Goal: Obtain resource: Download file/media

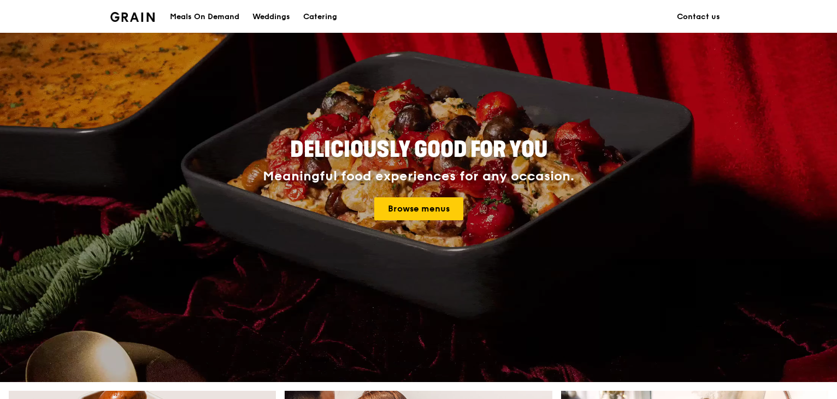
scroll to position [164, 0]
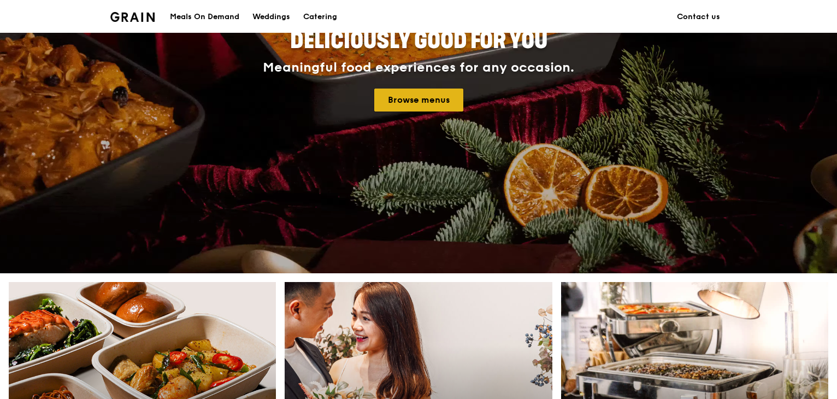
click at [439, 99] on link "Browse menus" at bounding box center [418, 99] width 89 height 23
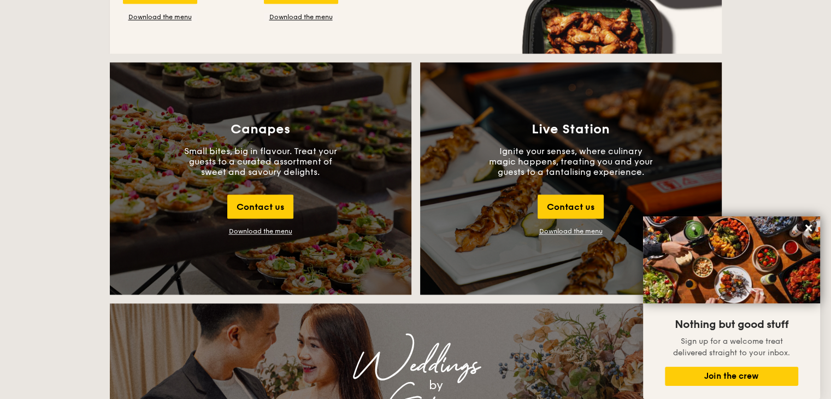
scroll to position [1147, 0]
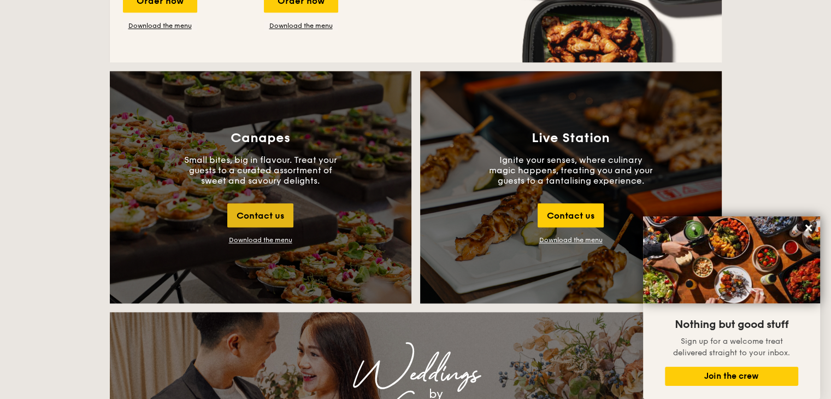
click at [248, 210] on div "Contact us" at bounding box center [260, 215] width 66 height 24
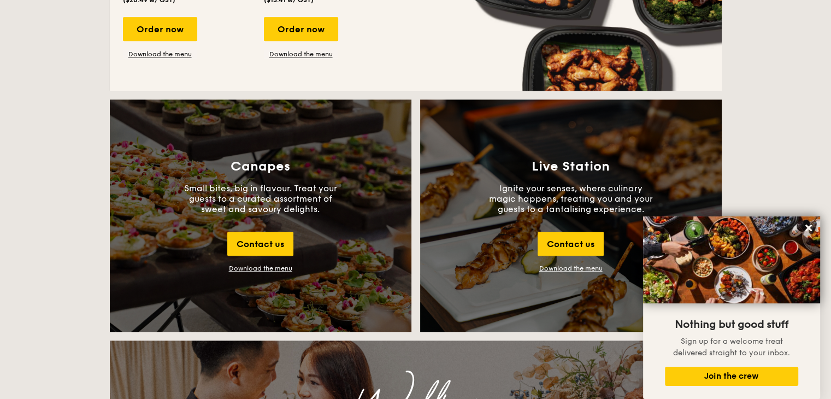
scroll to position [1186, 0]
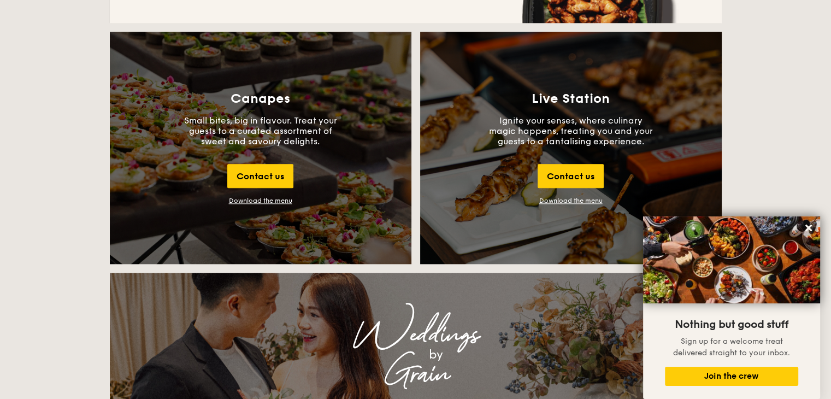
click at [262, 198] on div "Download the menu" at bounding box center [260, 201] width 63 height 8
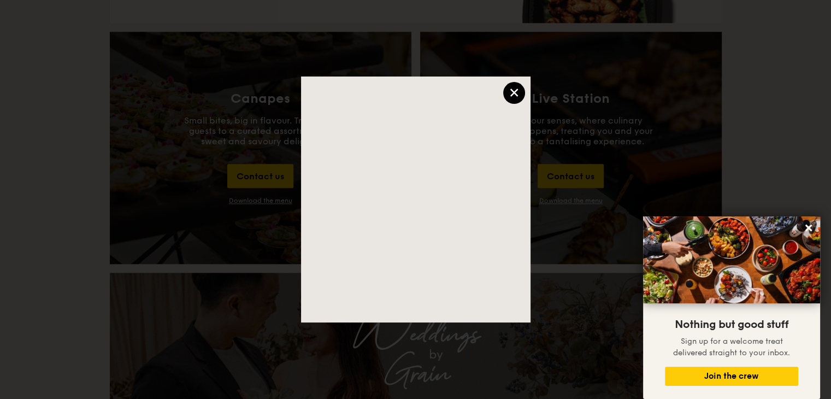
click at [516, 92] on div "×" at bounding box center [514, 93] width 22 height 22
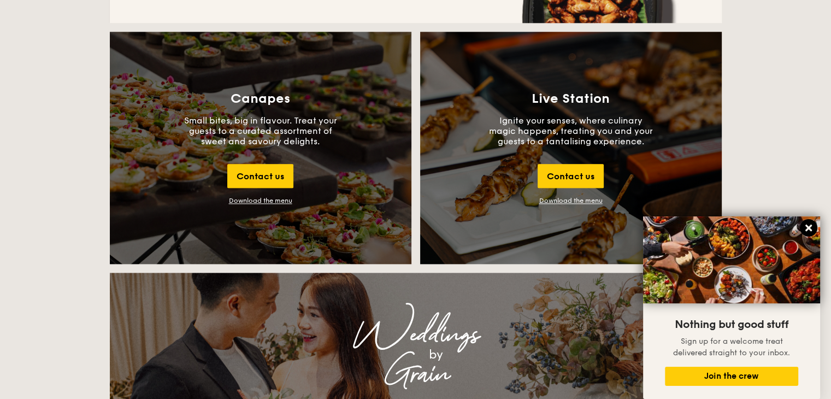
click at [809, 225] on icon at bounding box center [808, 228] width 10 height 10
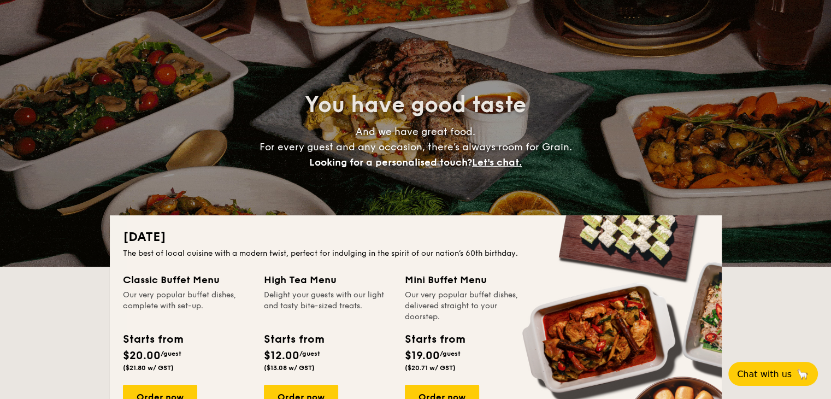
scroll to position [0, 0]
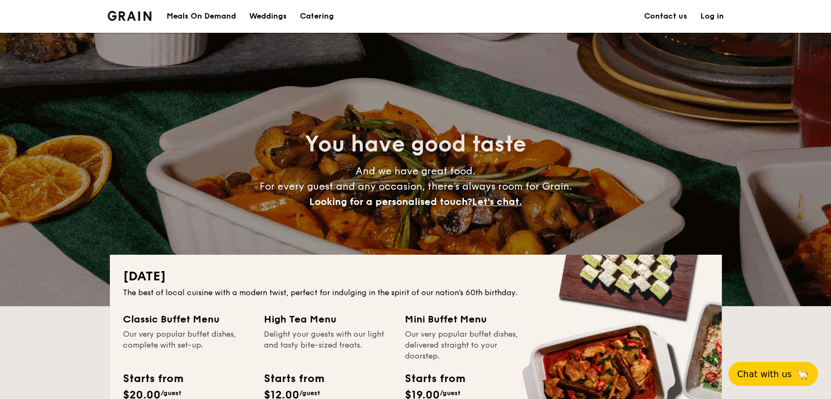
click at [328, 11] on h1 "Catering" at bounding box center [317, 16] width 34 height 33
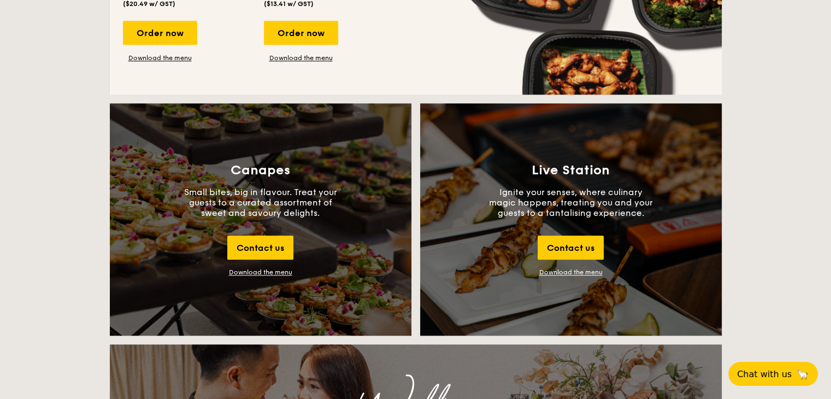
scroll to position [1147, 0]
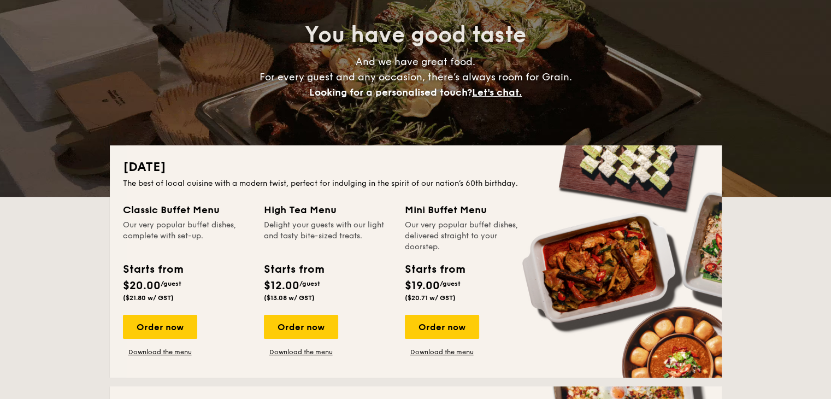
scroll to position [164, 0]
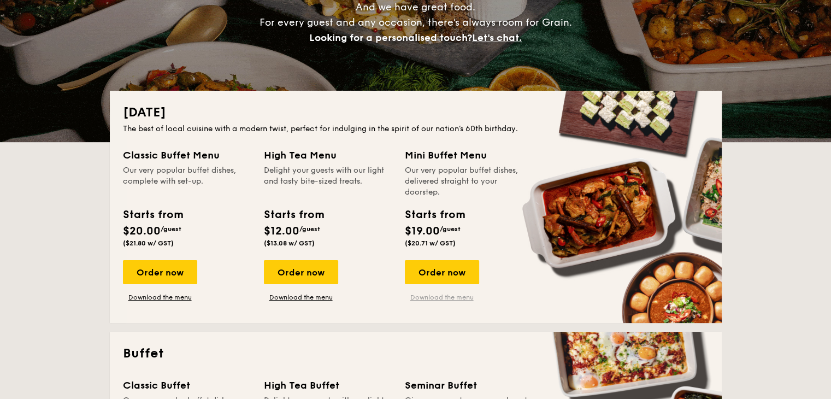
click at [469, 293] on link "Download the menu" at bounding box center [442, 297] width 74 height 9
click at [171, 297] on link "Download the menu" at bounding box center [160, 297] width 74 height 9
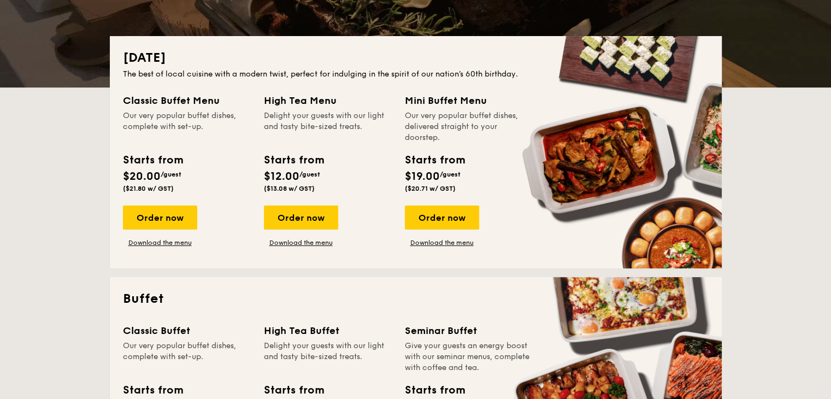
scroll to position [0, 0]
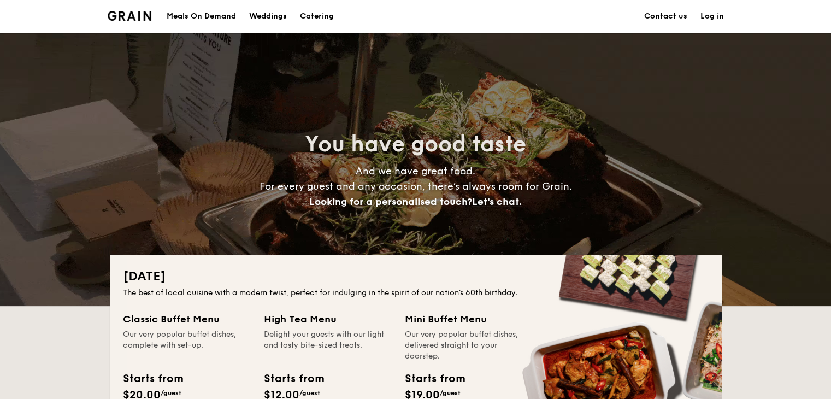
click at [205, 15] on div "Meals On Demand" at bounding box center [201, 16] width 69 height 33
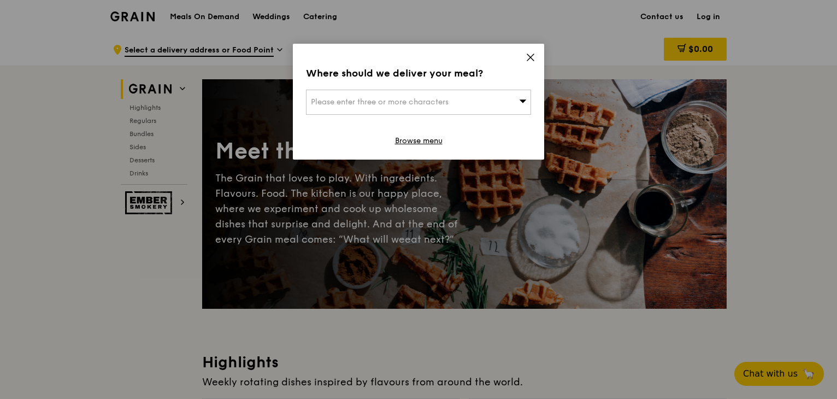
click at [527, 58] on icon at bounding box center [530, 57] width 10 height 10
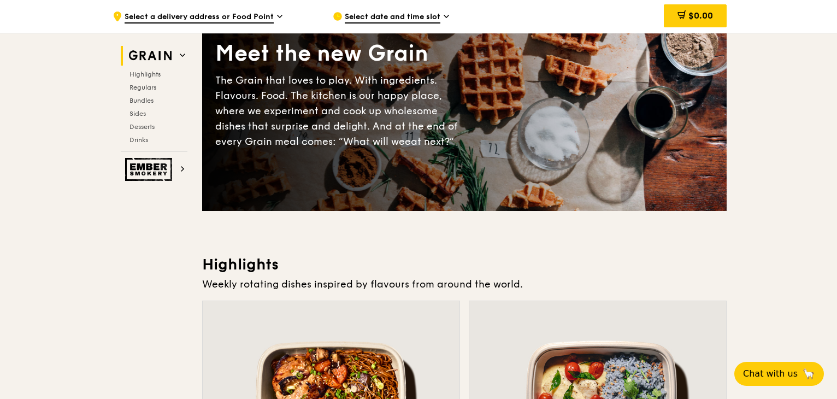
scroll to position [109, 0]
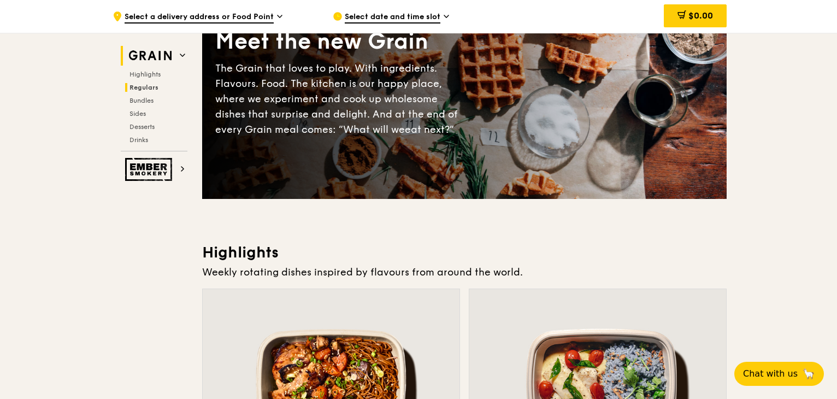
click at [146, 90] on span "Regulars" at bounding box center [143, 88] width 29 height 8
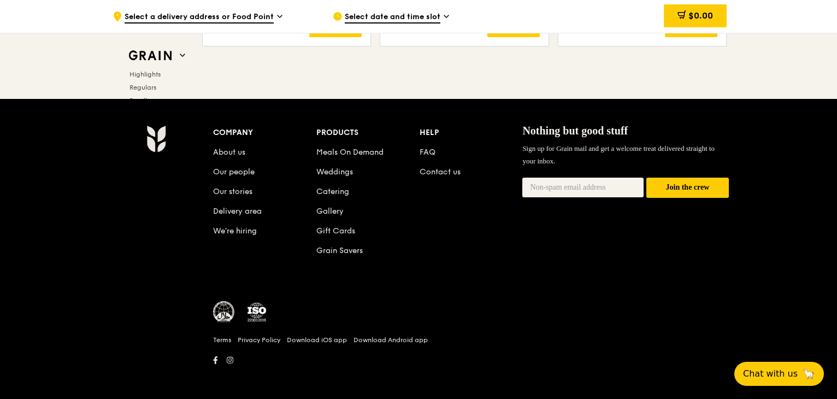
scroll to position [4579, 0]
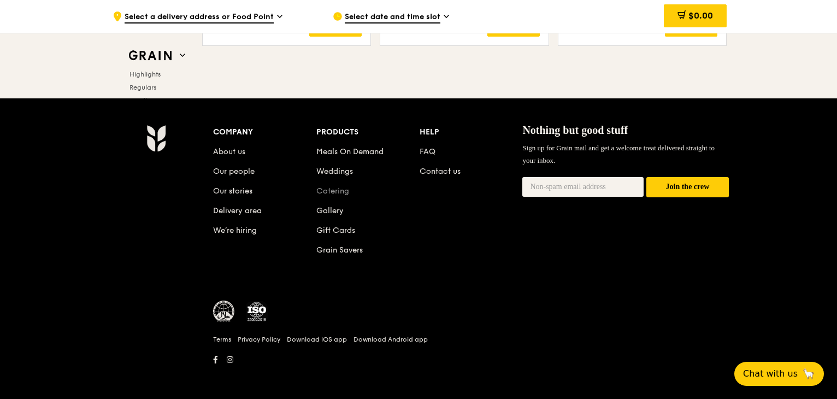
click at [331, 188] on link "Catering" at bounding box center [332, 190] width 33 height 9
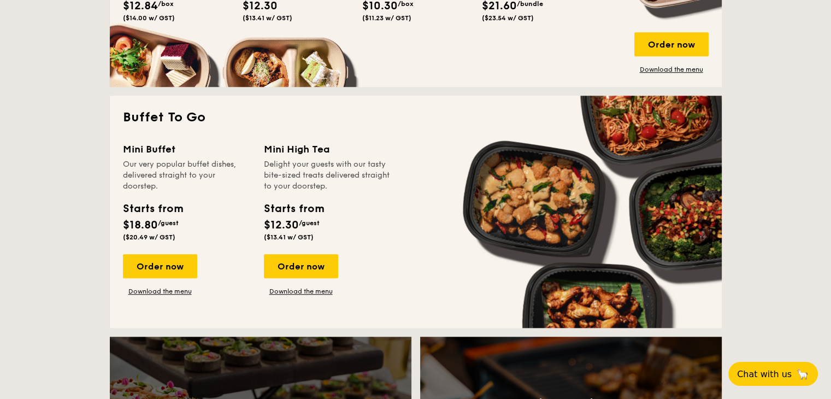
scroll to position [928, 0]
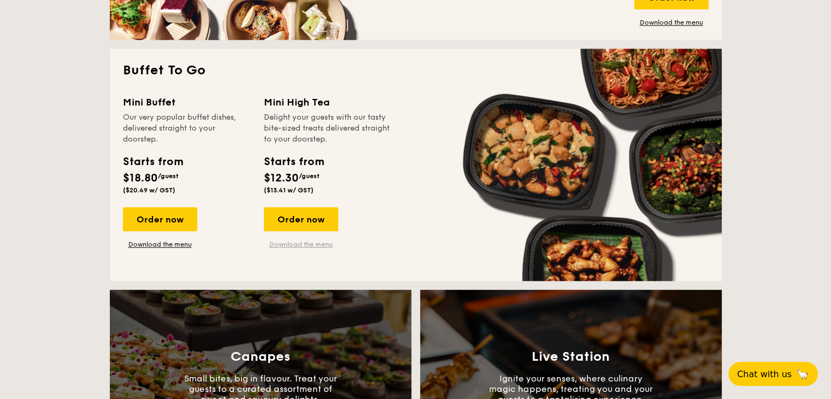
click at [308, 246] on link "Download the menu" at bounding box center [301, 244] width 74 height 9
click at [144, 241] on link "Download the menu" at bounding box center [160, 244] width 74 height 9
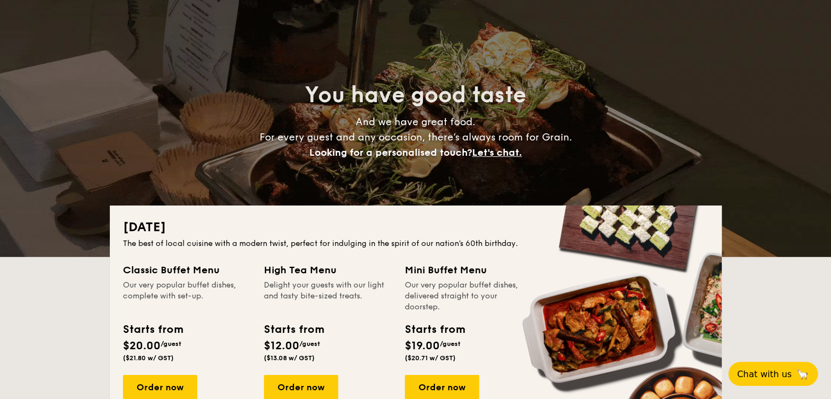
scroll to position [0, 0]
